Goal: Navigation & Orientation: Find specific page/section

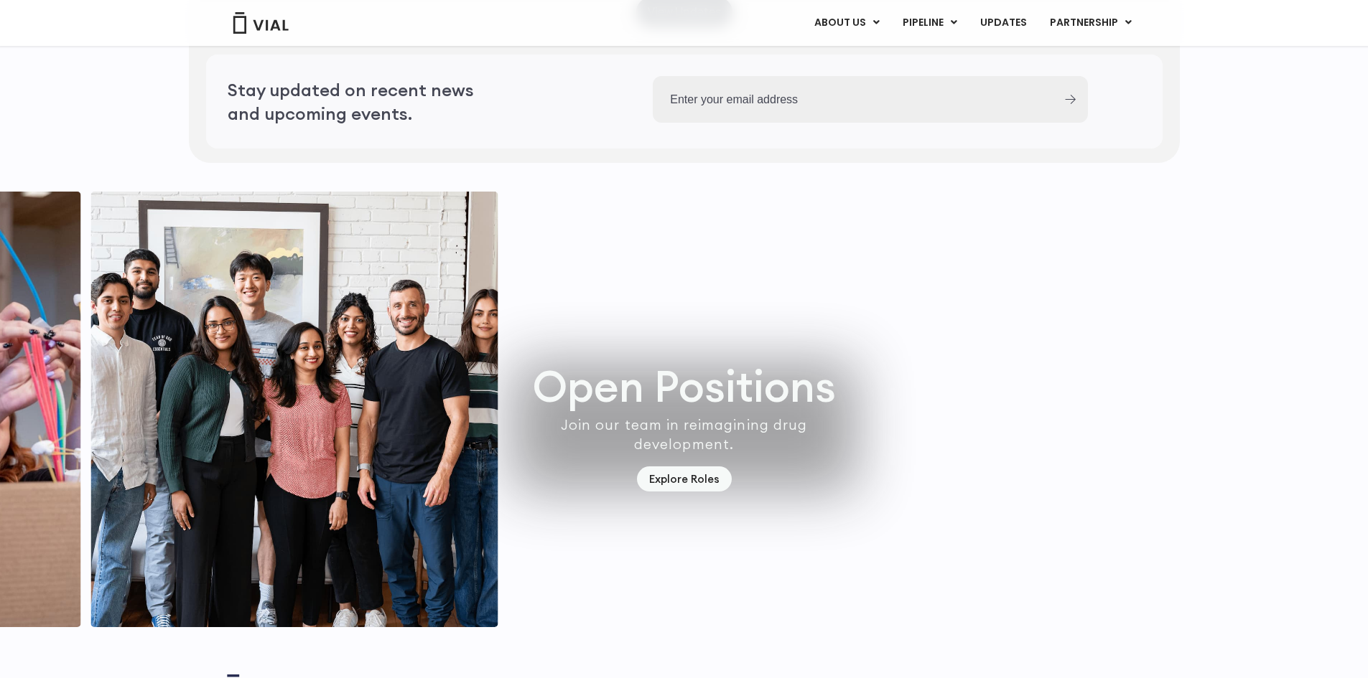
scroll to position [4192, 0]
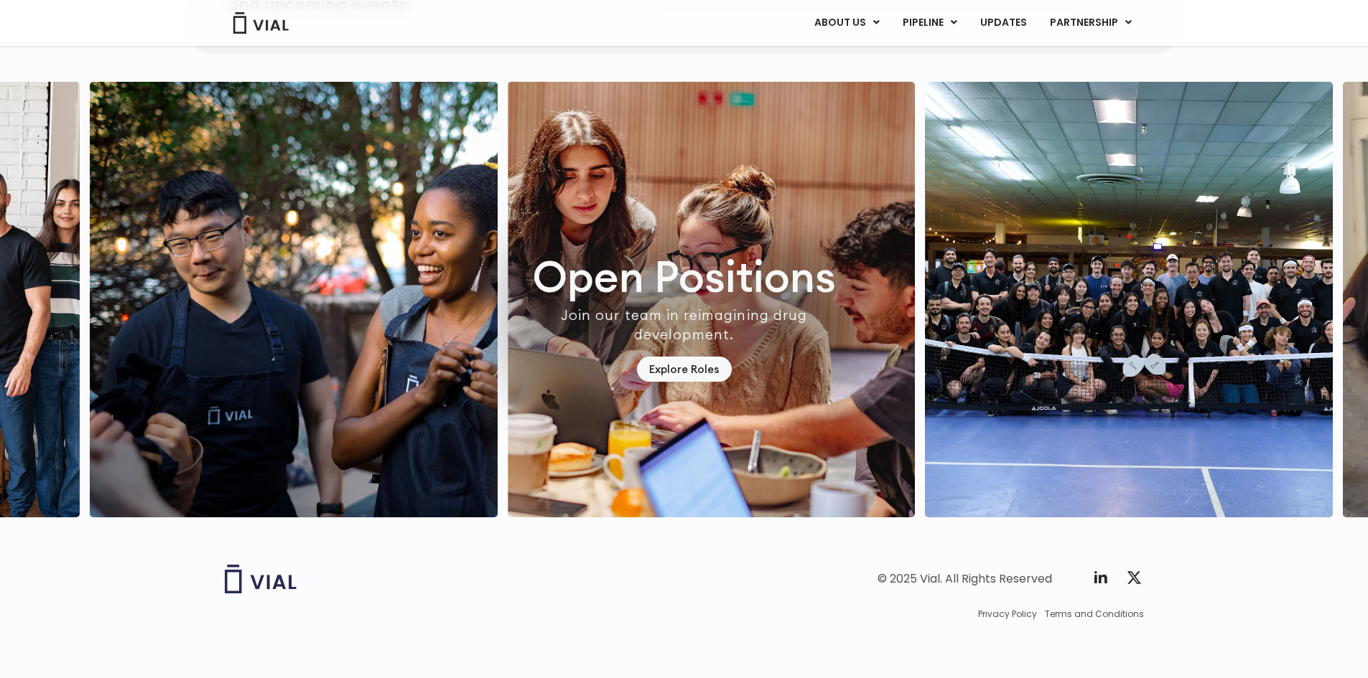
click at [508, 388] on img "2 / 7" at bounding box center [712, 300] width 408 height 436
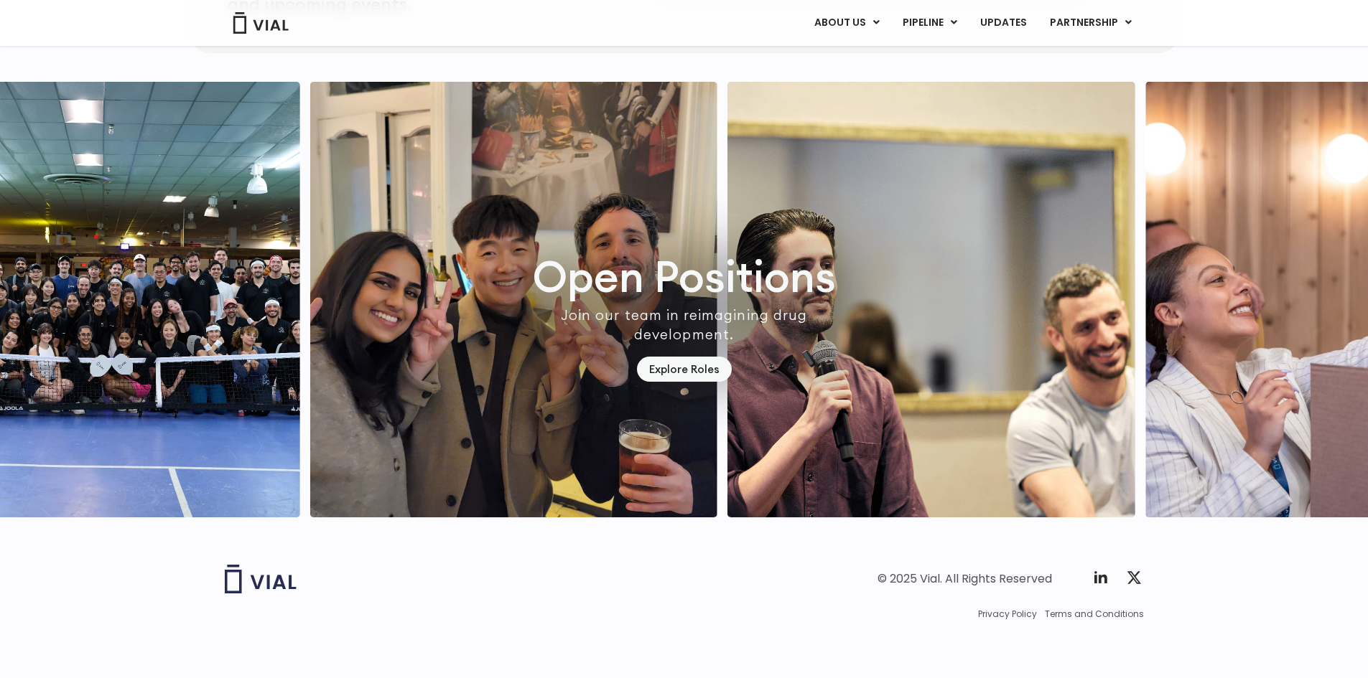
click at [727, 429] on img "5 / 7" at bounding box center [931, 300] width 408 height 436
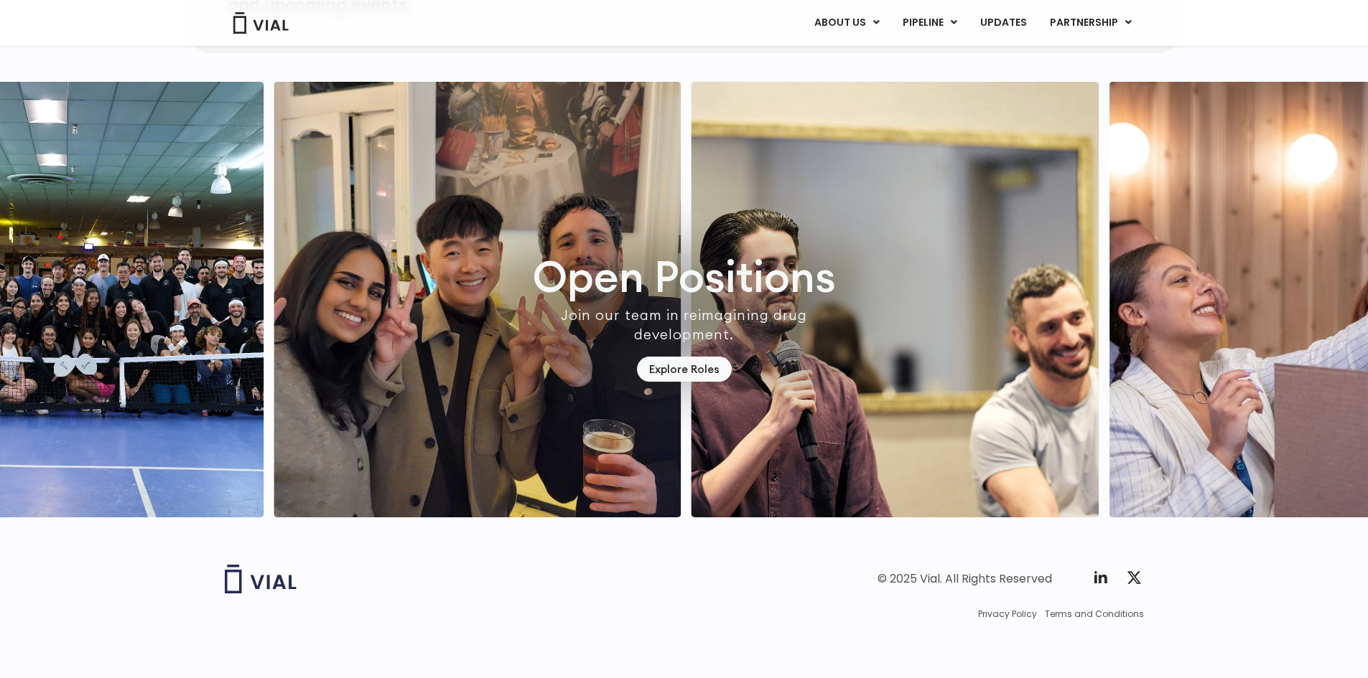
click at [691, 457] on img "5 / 7" at bounding box center [895, 300] width 408 height 436
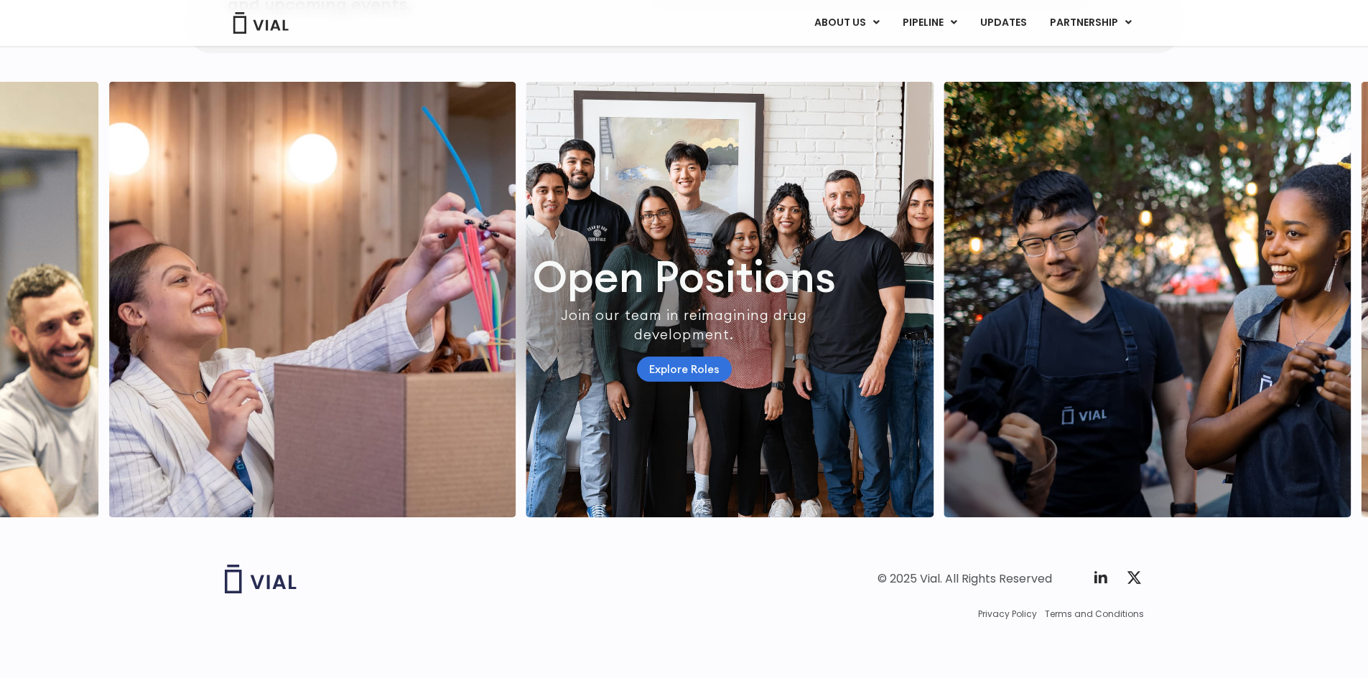
click at [673, 357] on link "Explore Roles" at bounding box center [684, 369] width 95 height 25
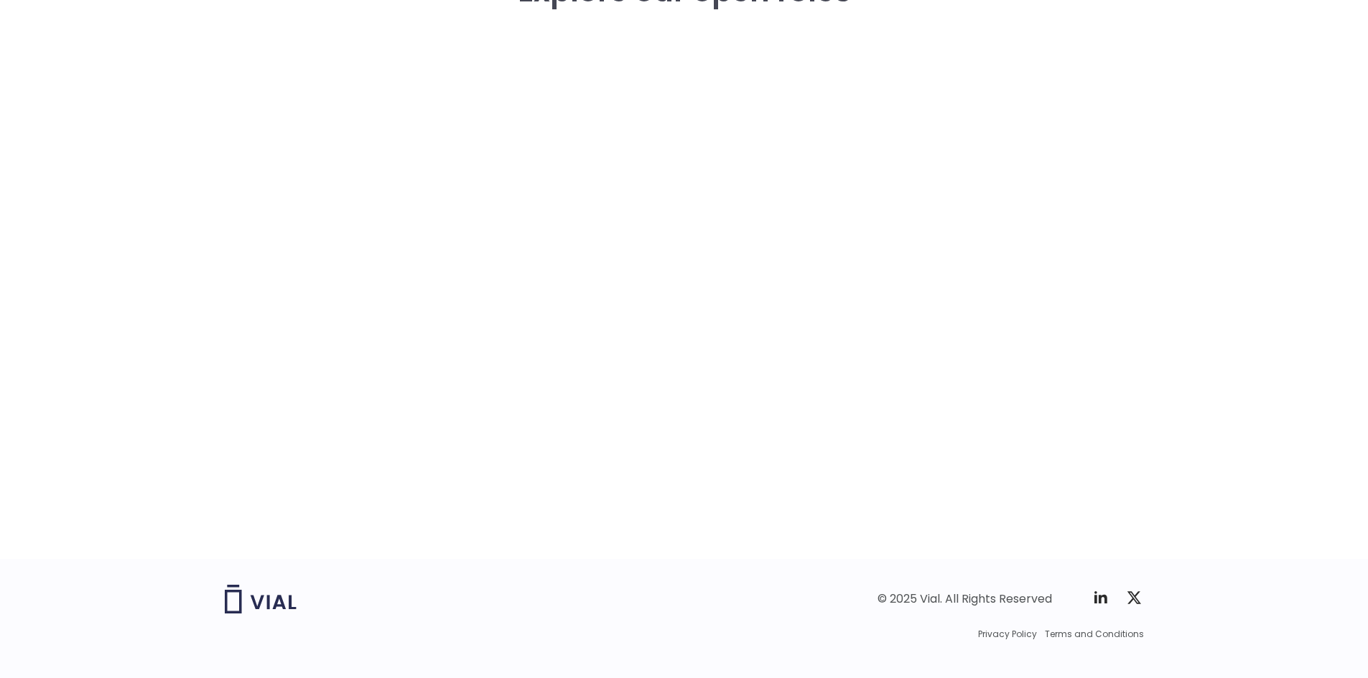
scroll to position [2136, 0]
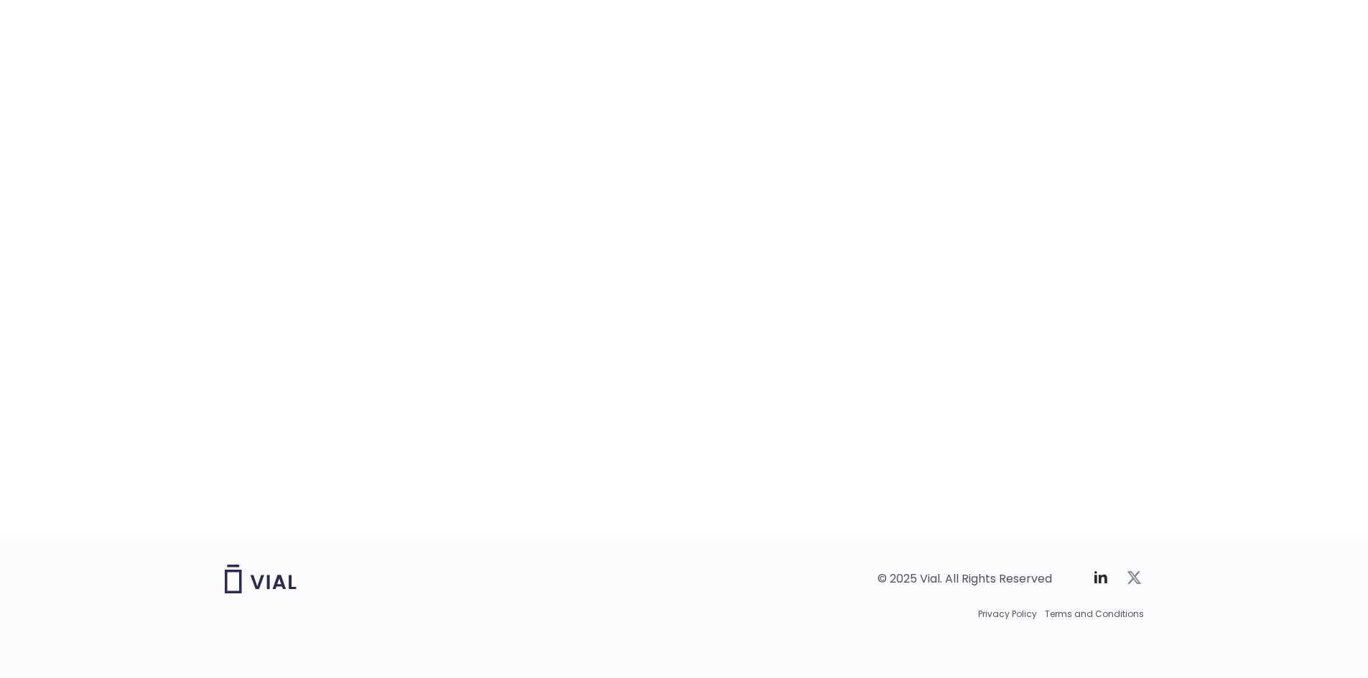
click at [1139, 581] on icon at bounding box center [1133, 577] width 17 height 17
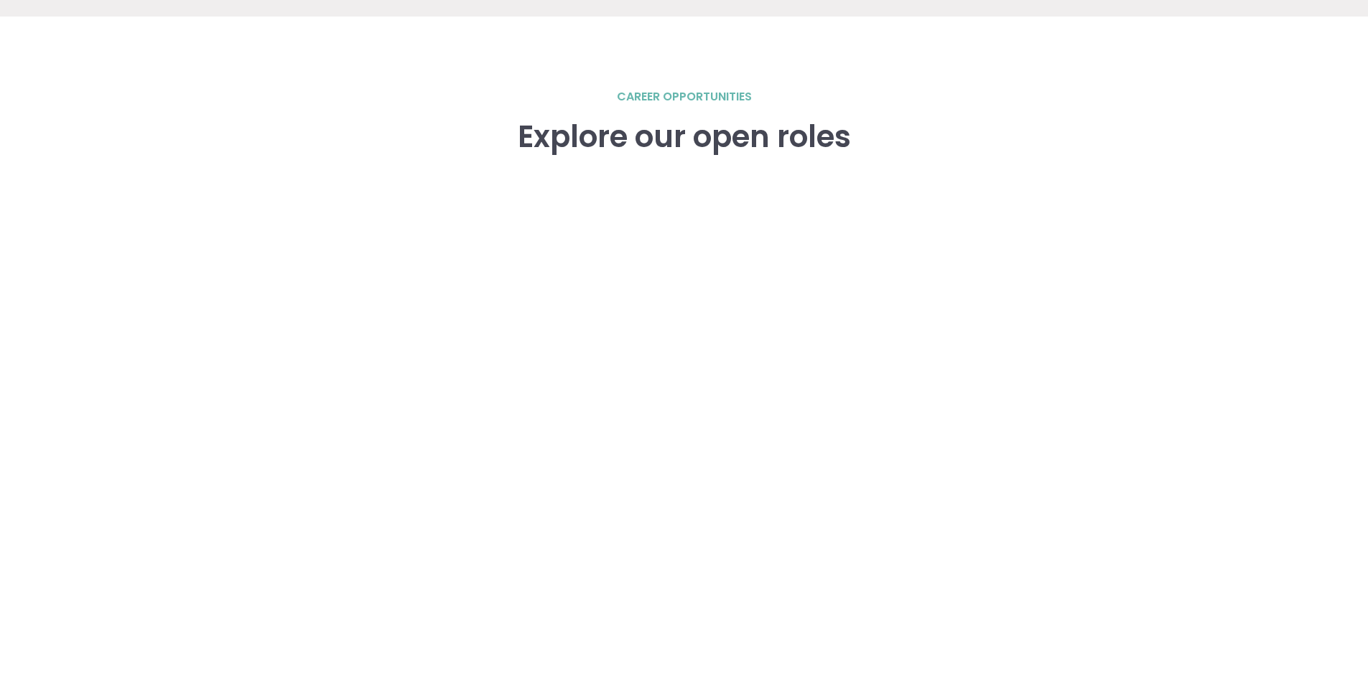
drag, startPoint x: 1233, startPoint y: 526, endPoint x: 1101, endPoint y: 226, distance: 327.9
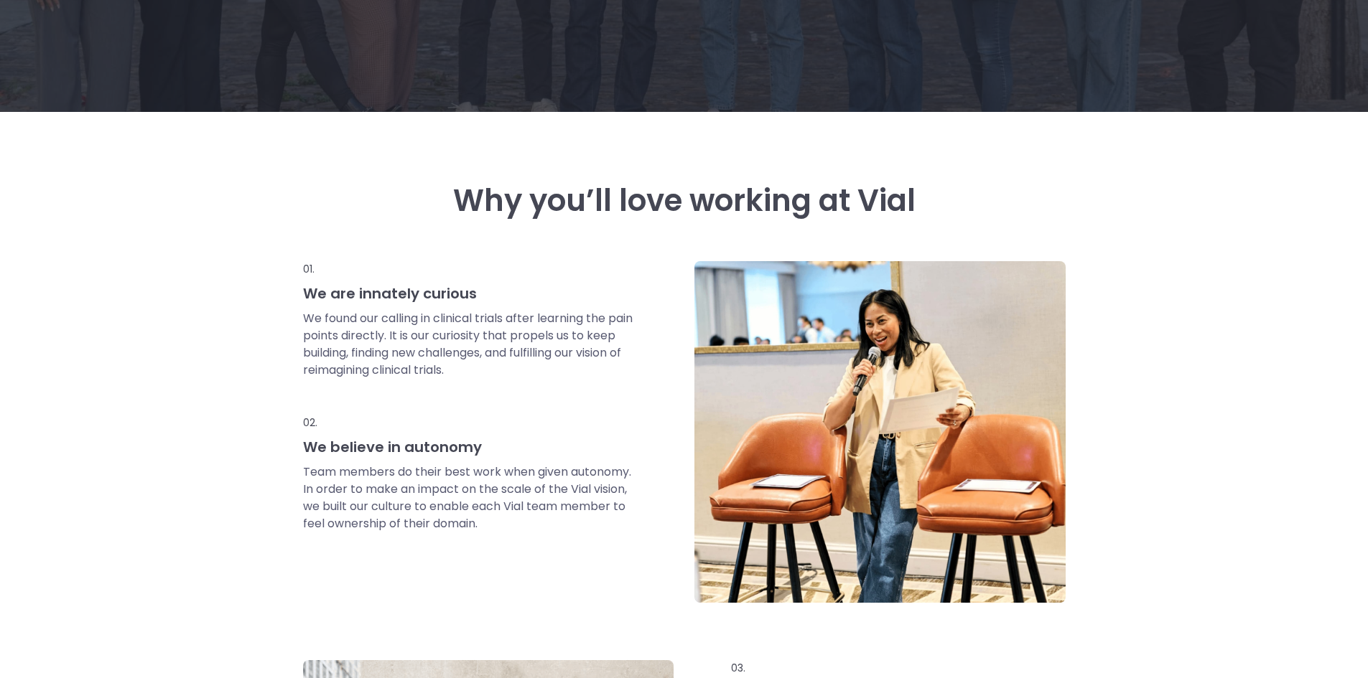
scroll to position [0, 0]
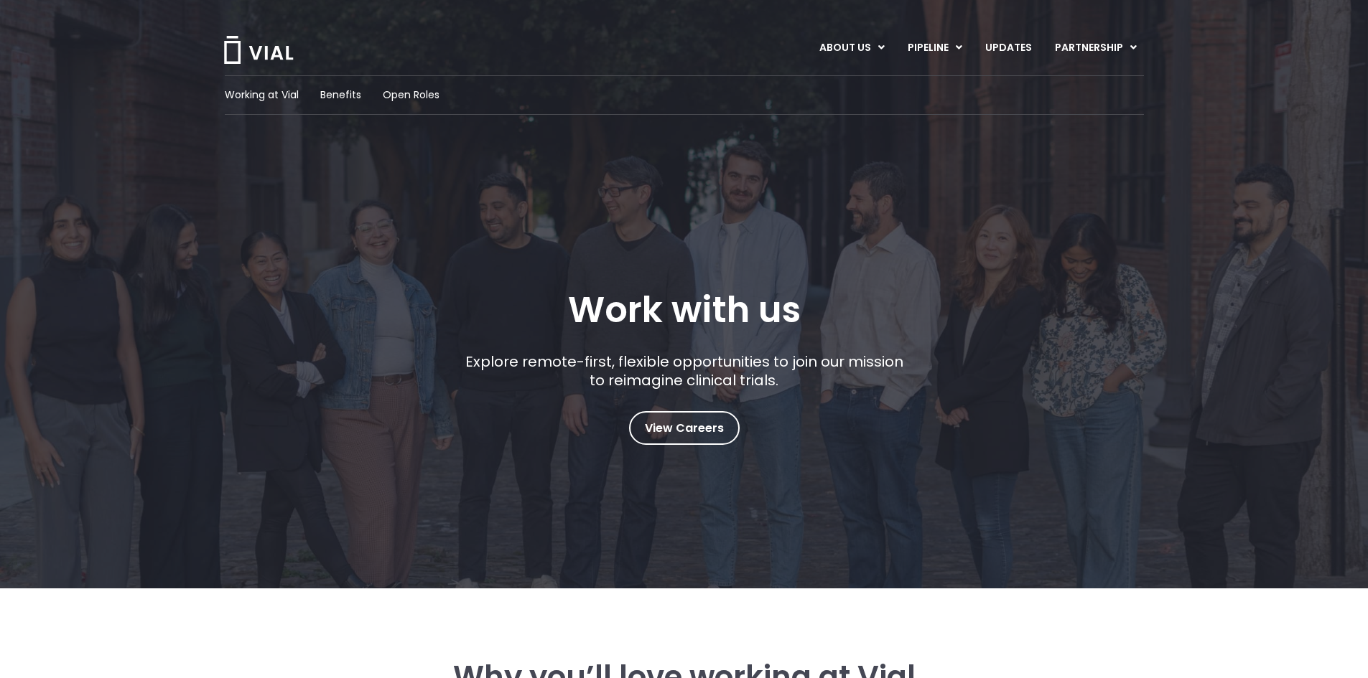
drag, startPoint x: 1188, startPoint y: 456, endPoint x: 1032, endPoint y: 22, distance: 461.6
